Goal: Contribute content: Contribute content

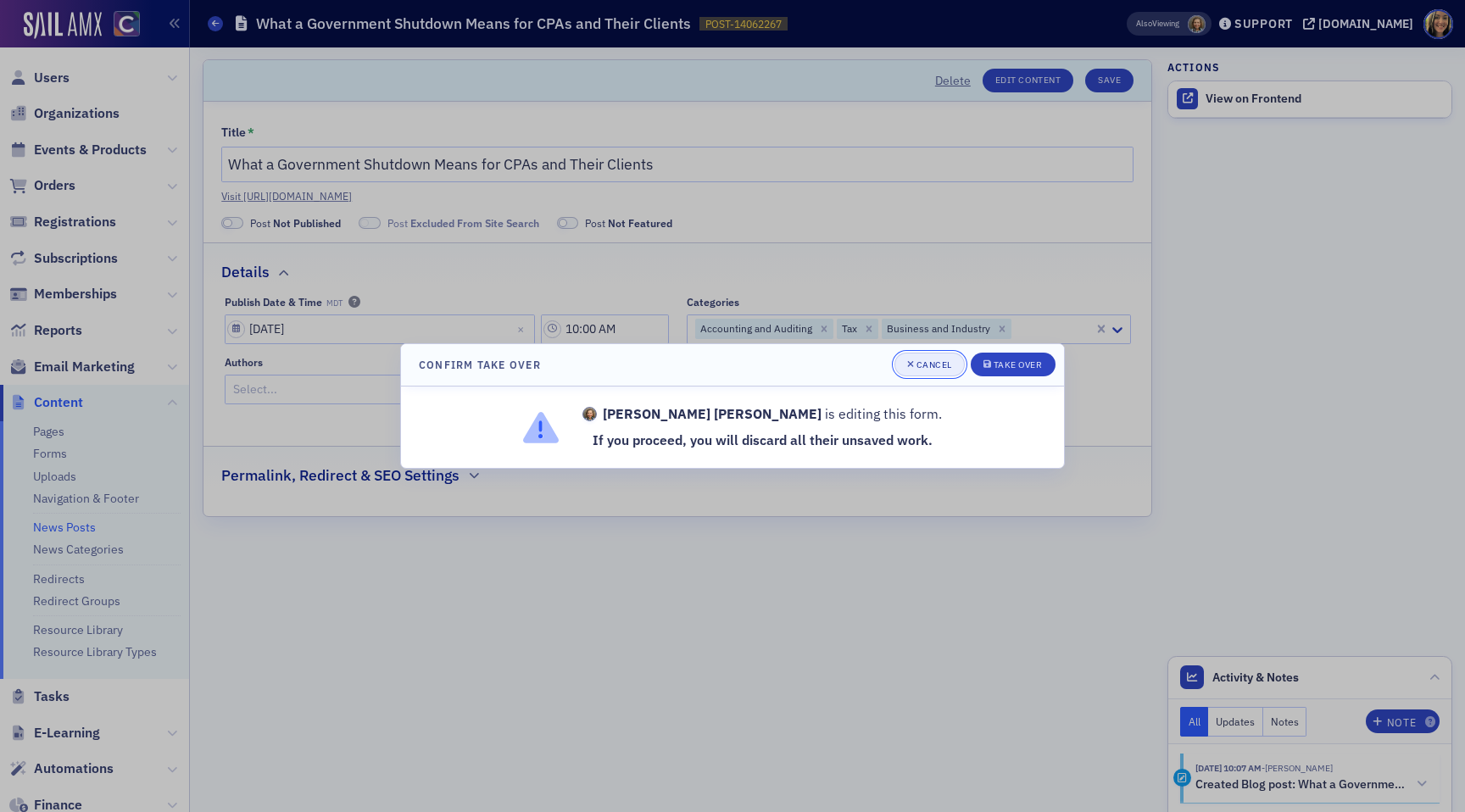
click at [928, 360] on div "Cancel" at bounding box center [934, 364] width 35 height 9
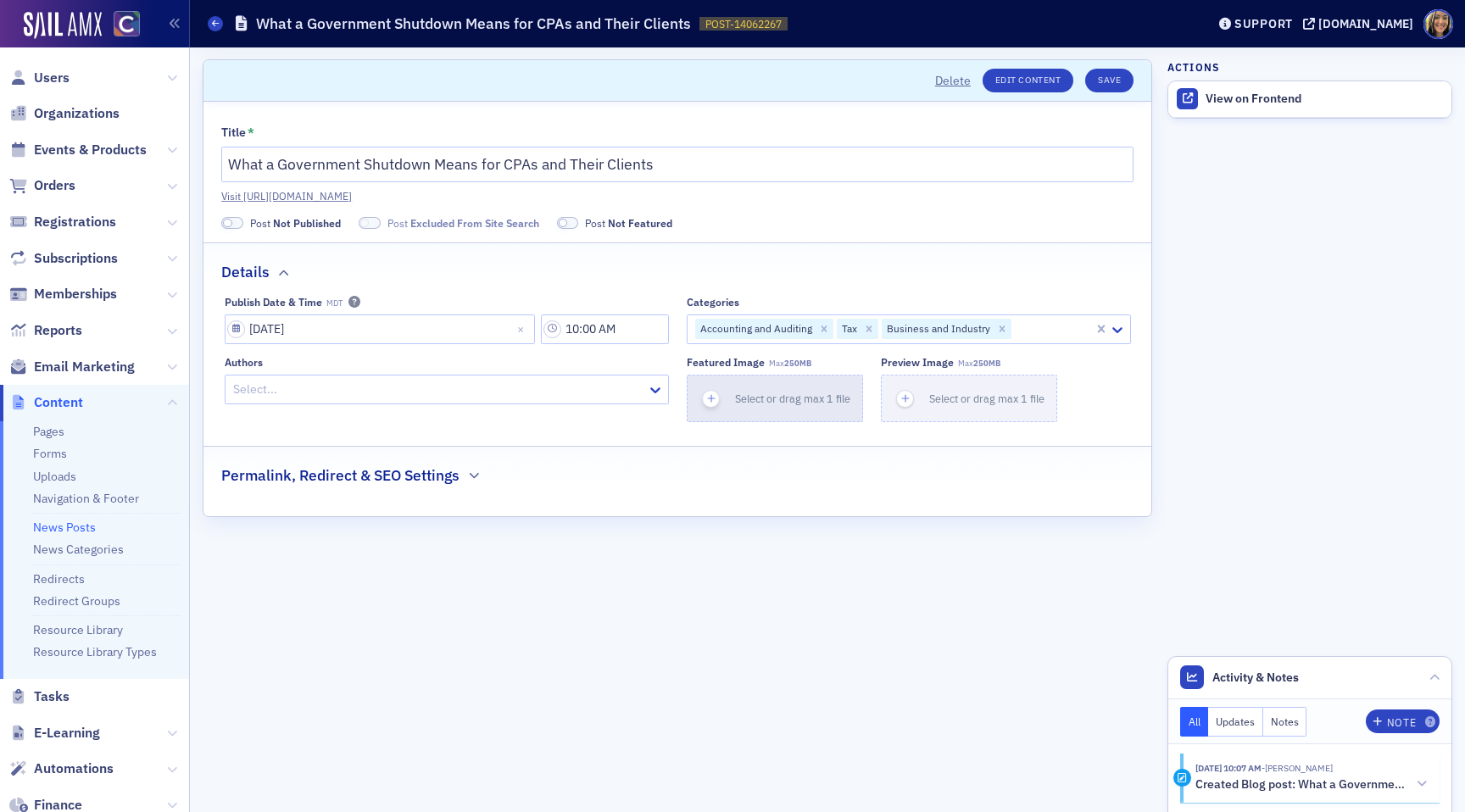
click at [709, 394] on icon "button" at bounding box center [712, 398] width 16 height 16
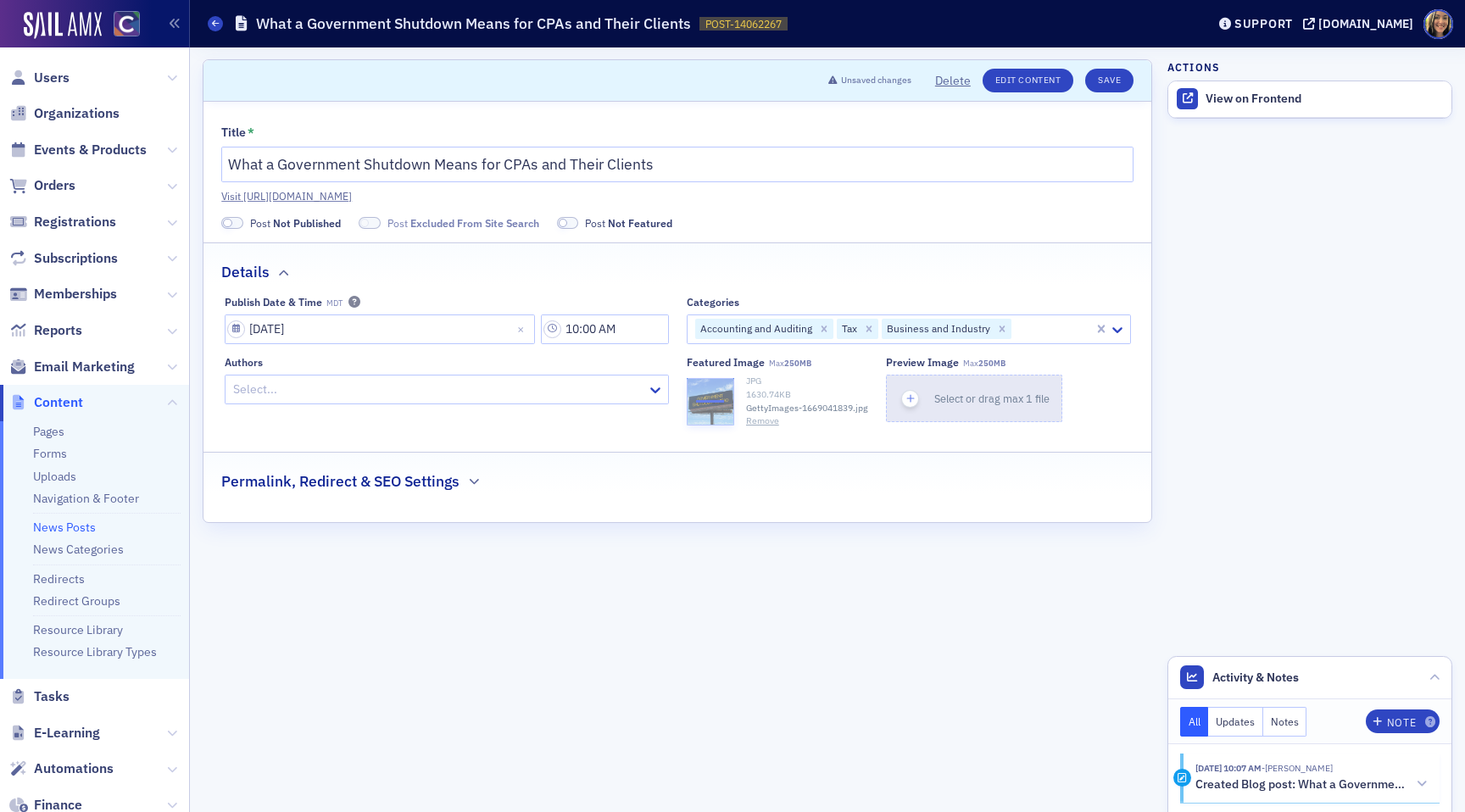
click at [910, 390] on span "button" at bounding box center [909, 399] width 18 height 18
click at [391, 492] on h2 "Permalink, Redirect & SEO Settings" at bounding box center [340, 481] width 238 height 22
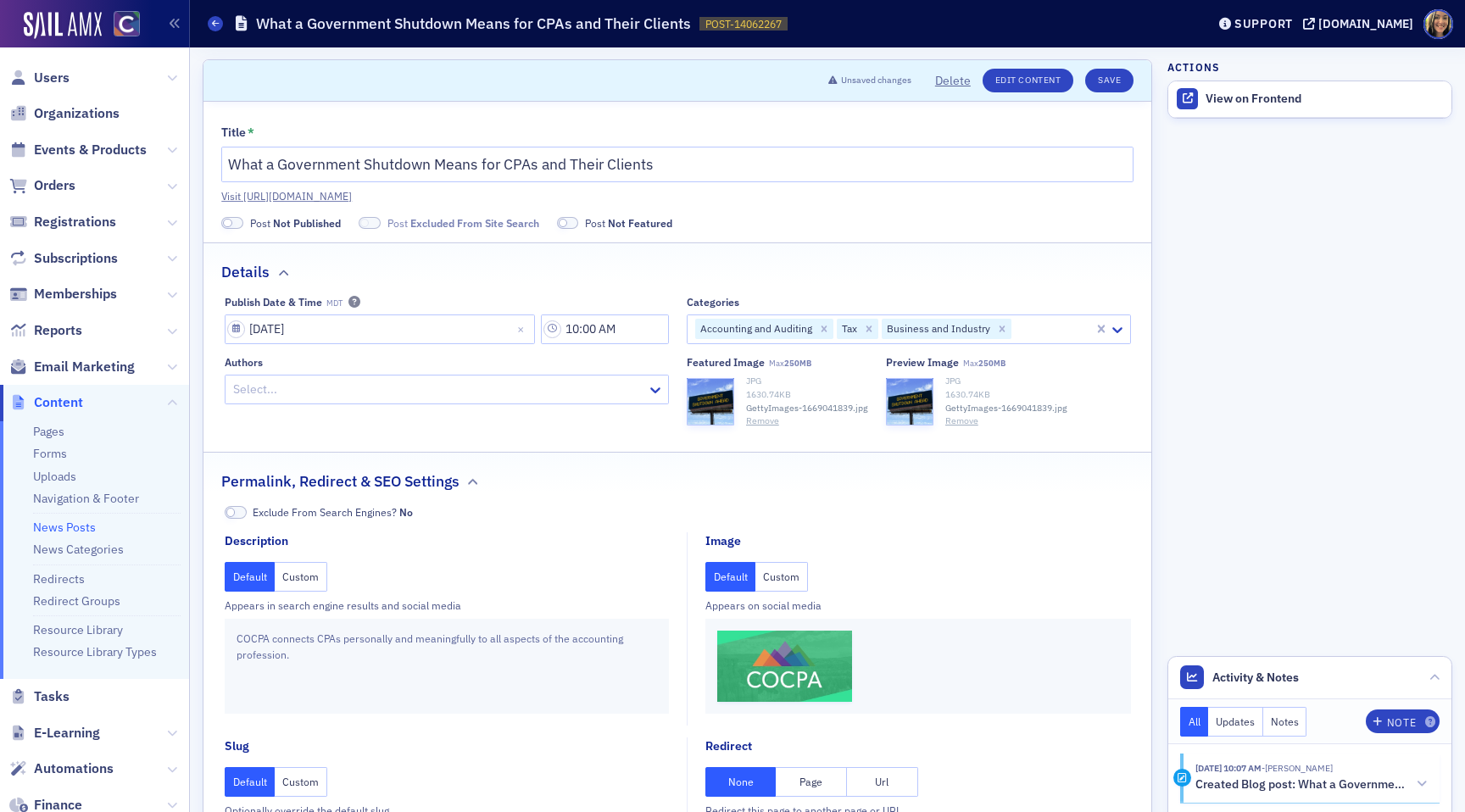
click at [774, 568] on button "Custom" at bounding box center [781, 577] width 52 height 29
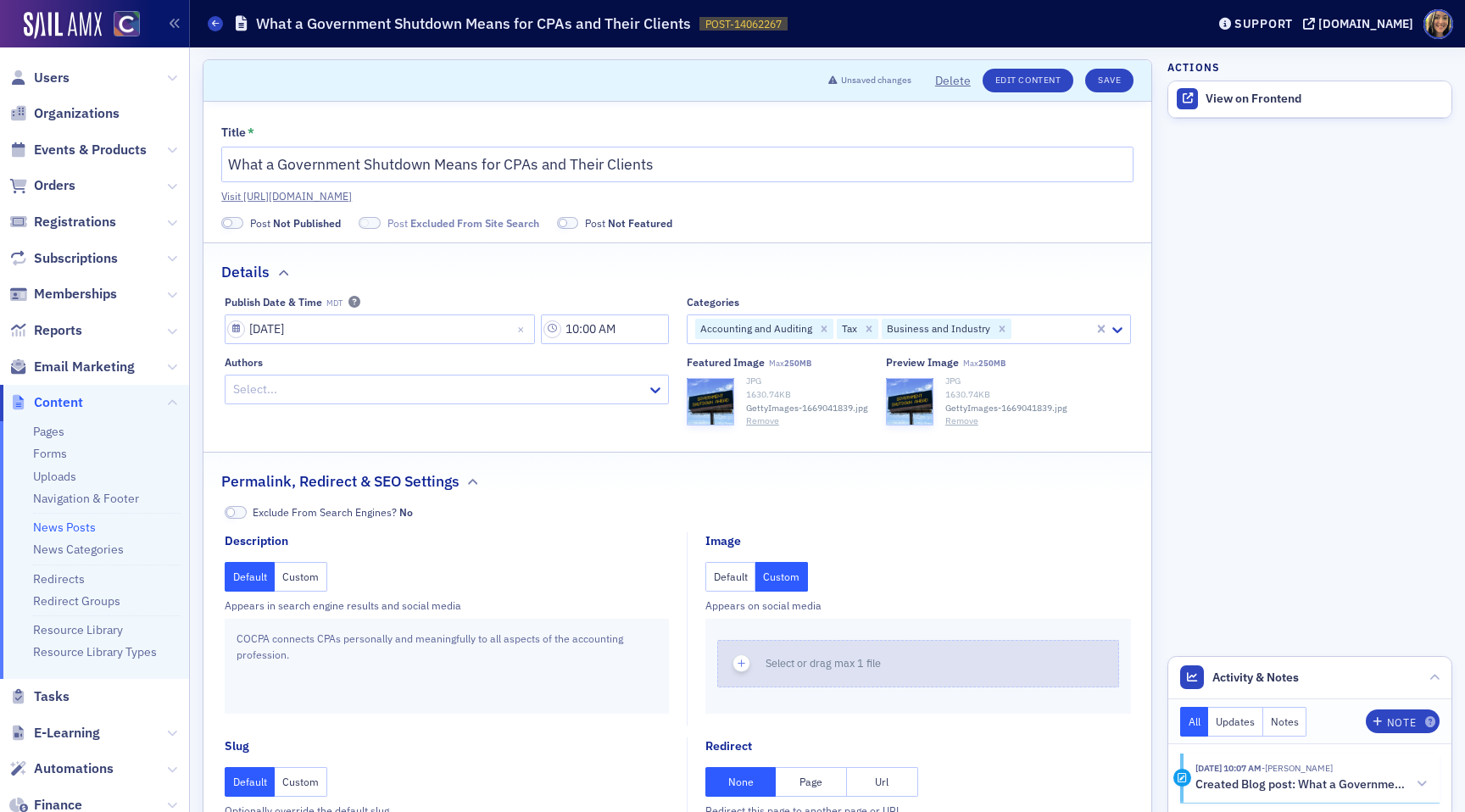
click at [741, 673] on div "button" at bounding box center [741, 664] width 47 height 46
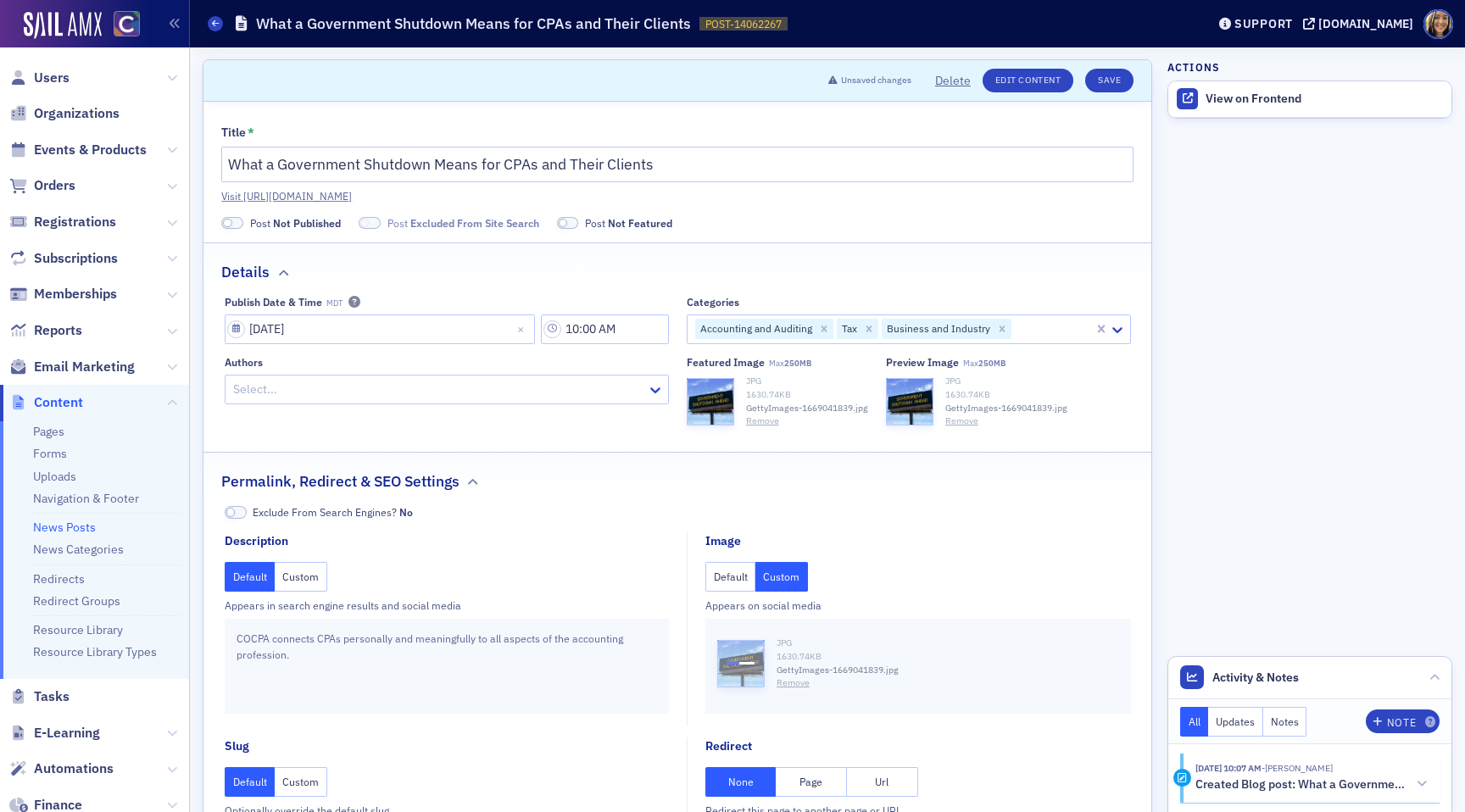
click at [272, 396] on div at bounding box center [438, 389] width 414 height 22
type input "lindsay moore"
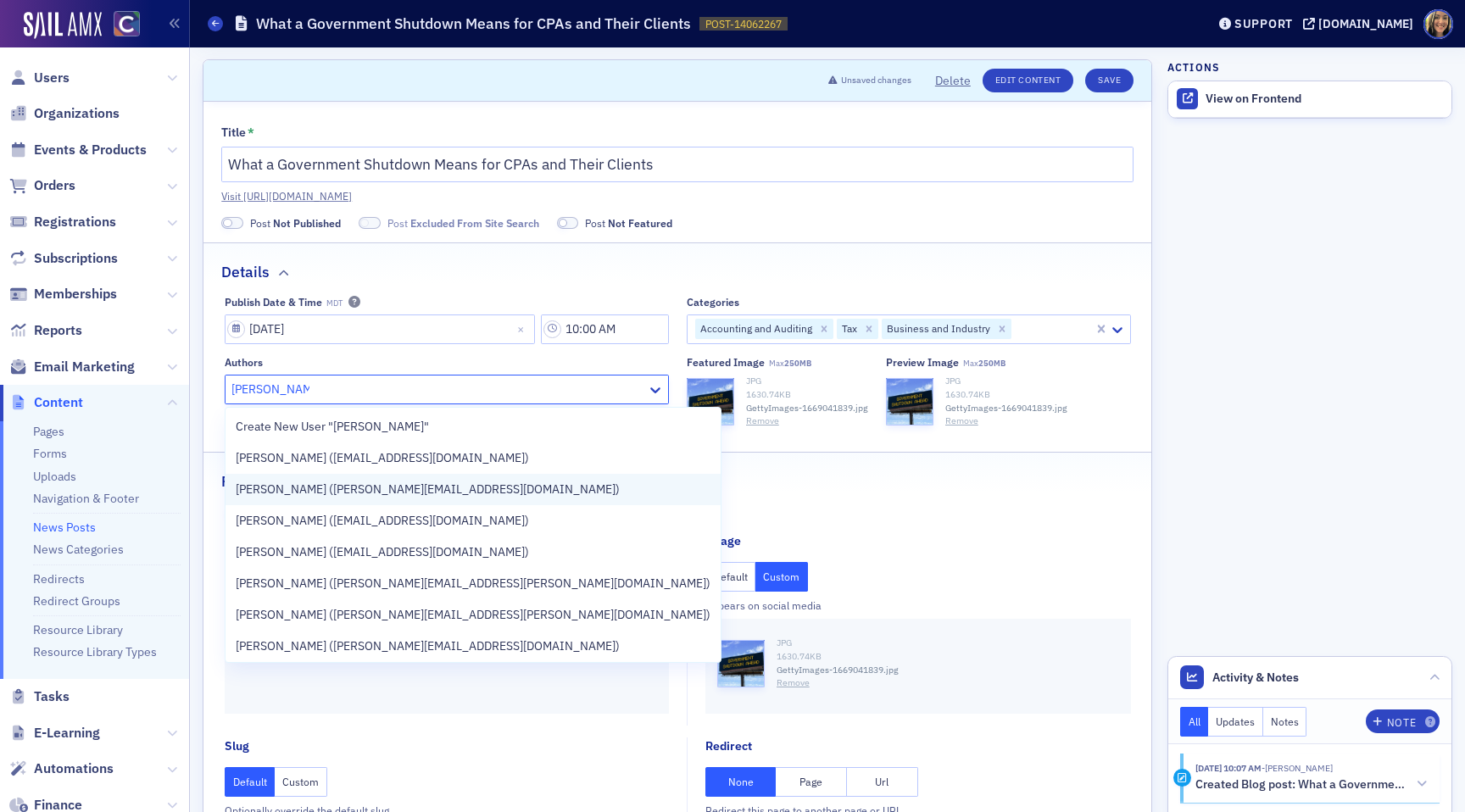
click at [354, 486] on span "Lindsay Moore (lindsay@cocpa.org)" at bounding box center [428, 490] width 384 height 18
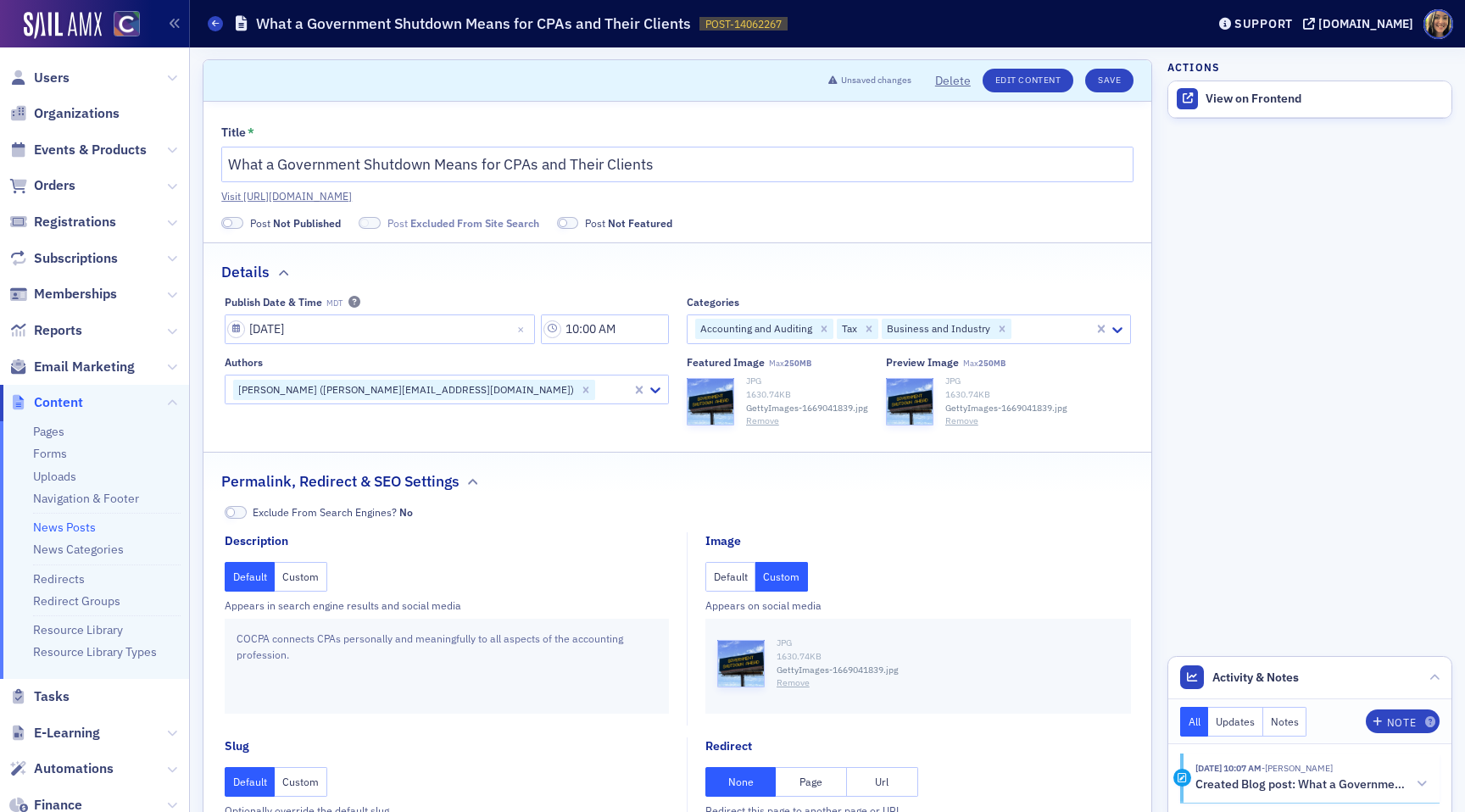
click at [243, 216] on label "Post Not Published" at bounding box center [281, 223] width 120 height 16
click at [235, 218] on span at bounding box center [232, 223] width 22 height 13
click at [356, 217] on span at bounding box center [349, 223] width 22 height 13
click at [1114, 87] on button "Save" at bounding box center [1109, 81] width 48 height 24
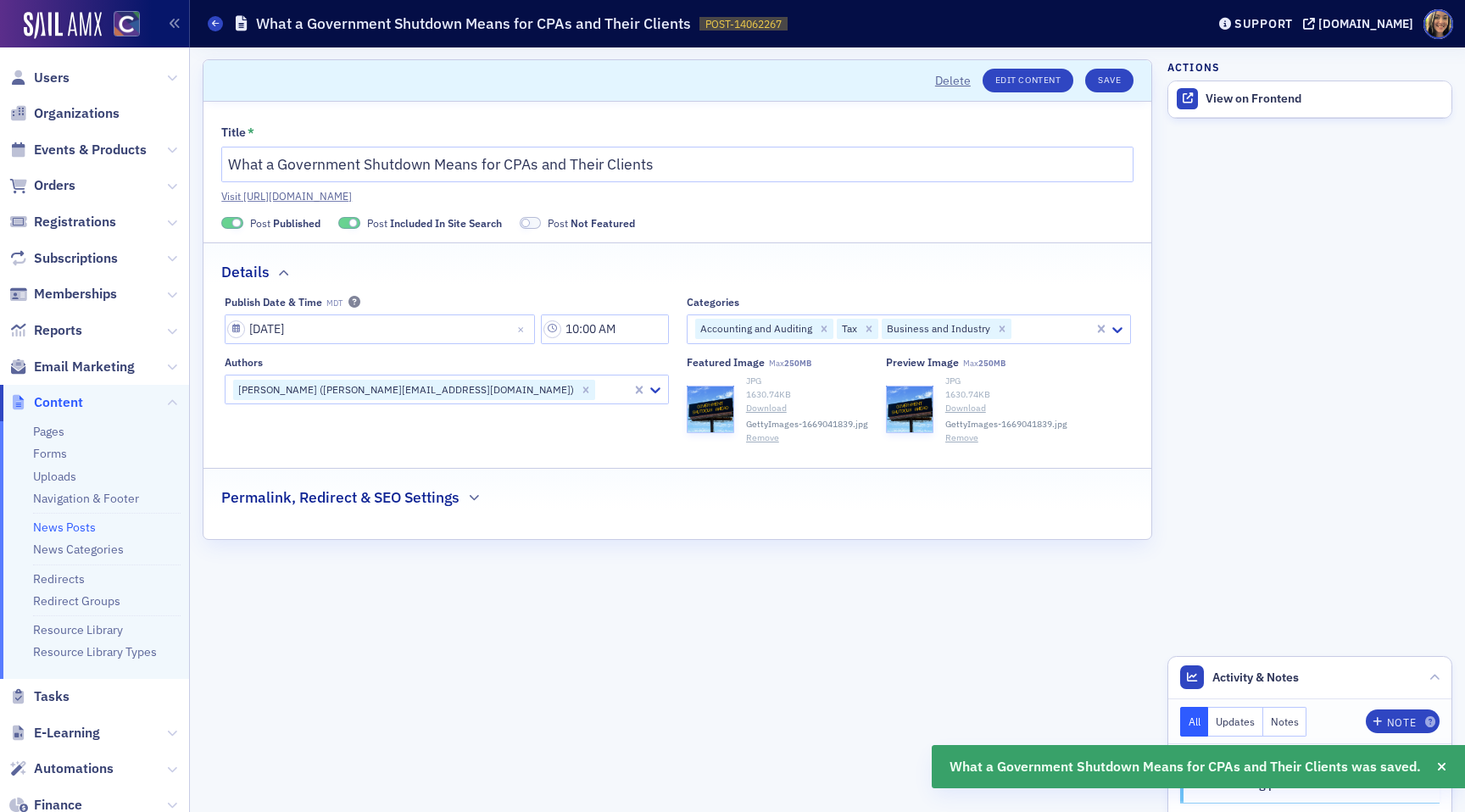
click at [704, 190] on link "Visit https://cocpa.org/news/14062267-what-a-government-shutdown-means-for-cpas…" at bounding box center [677, 196] width 912 height 16
